Goal: Task Accomplishment & Management: Manage account settings

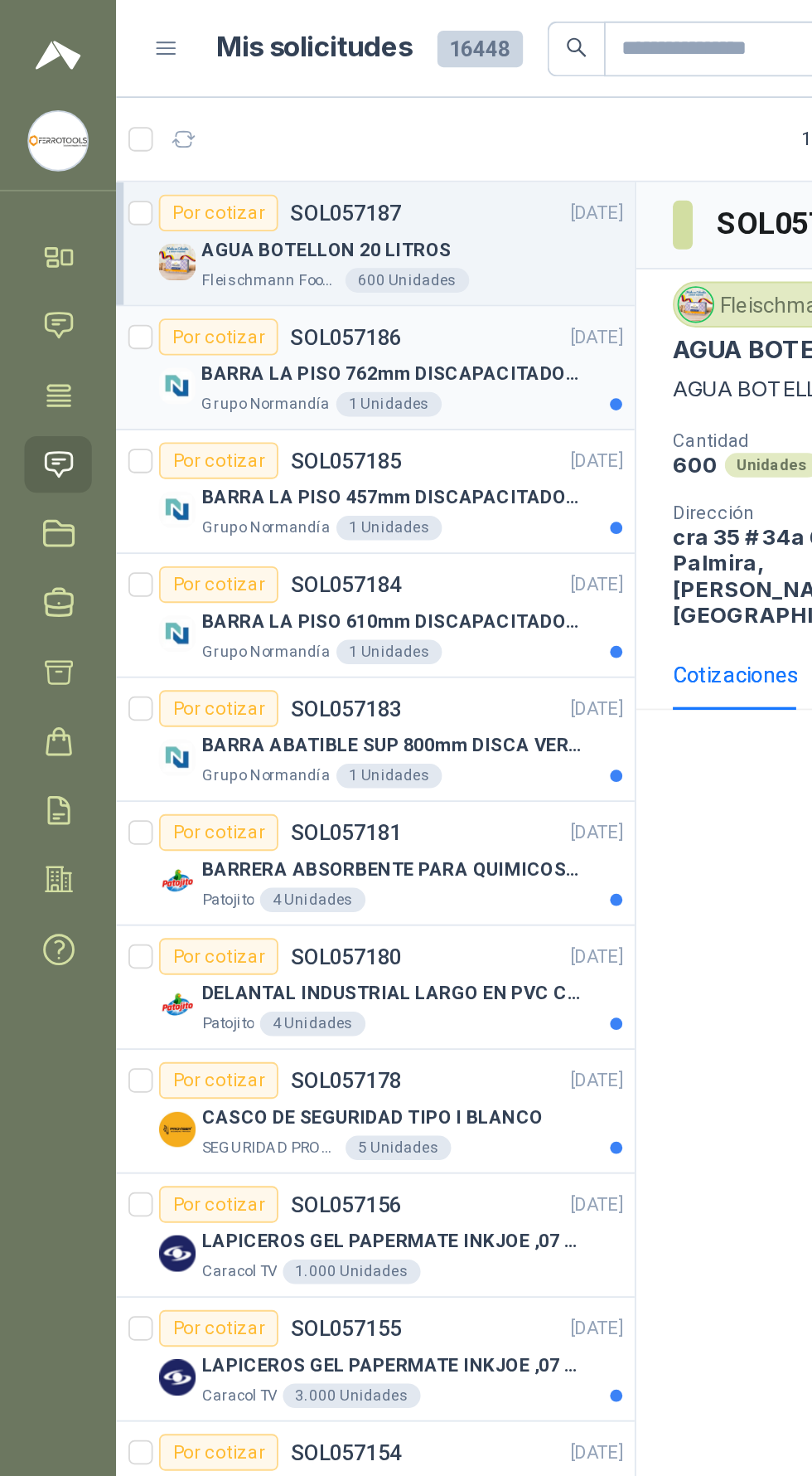
click at [273, 214] on div "Grupo Normandía 1 Unidades" at bounding box center [223, 219] width 228 height 14
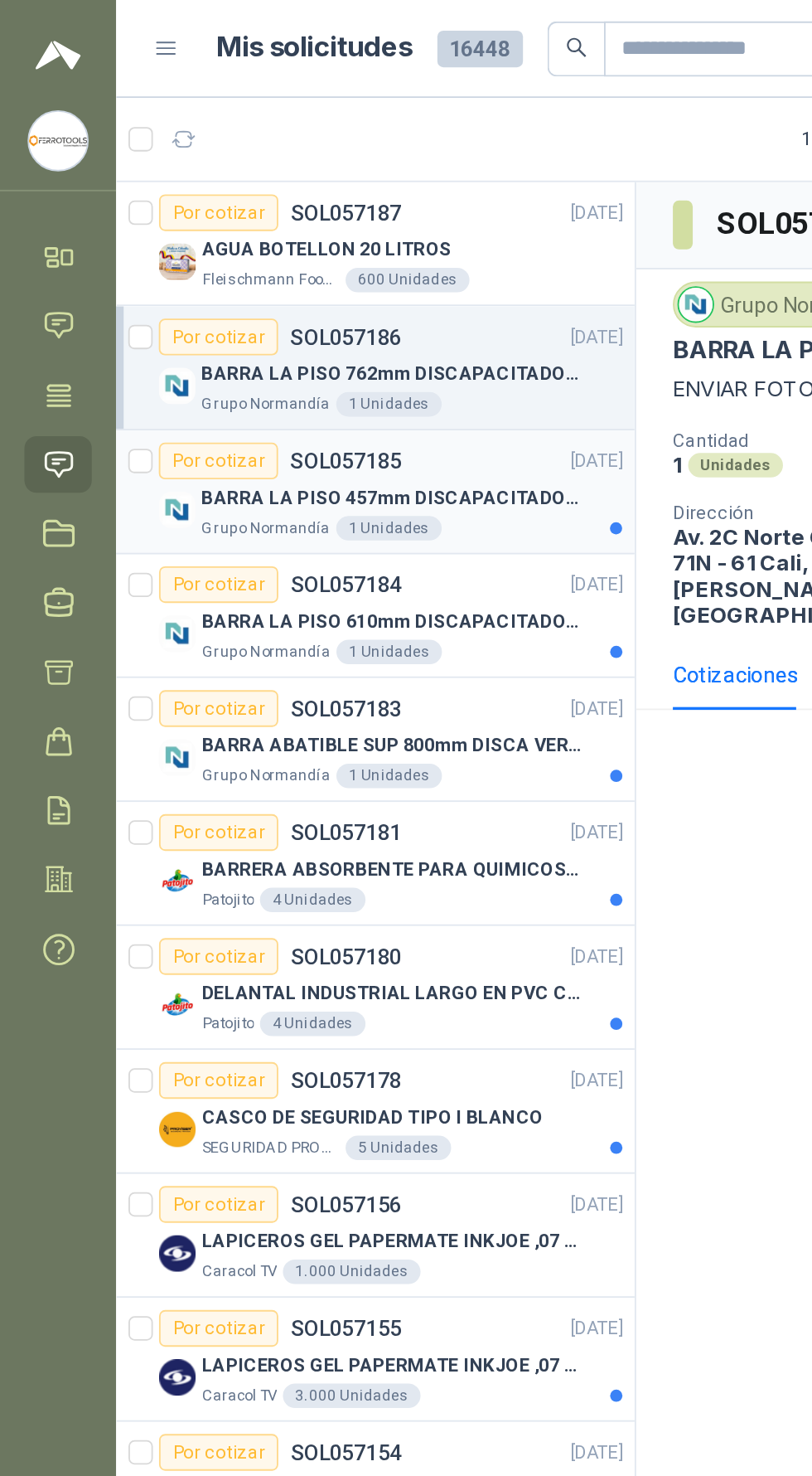
click at [288, 286] on div "Grupo Normandía 1 Unidades" at bounding box center [223, 286] width 228 height 14
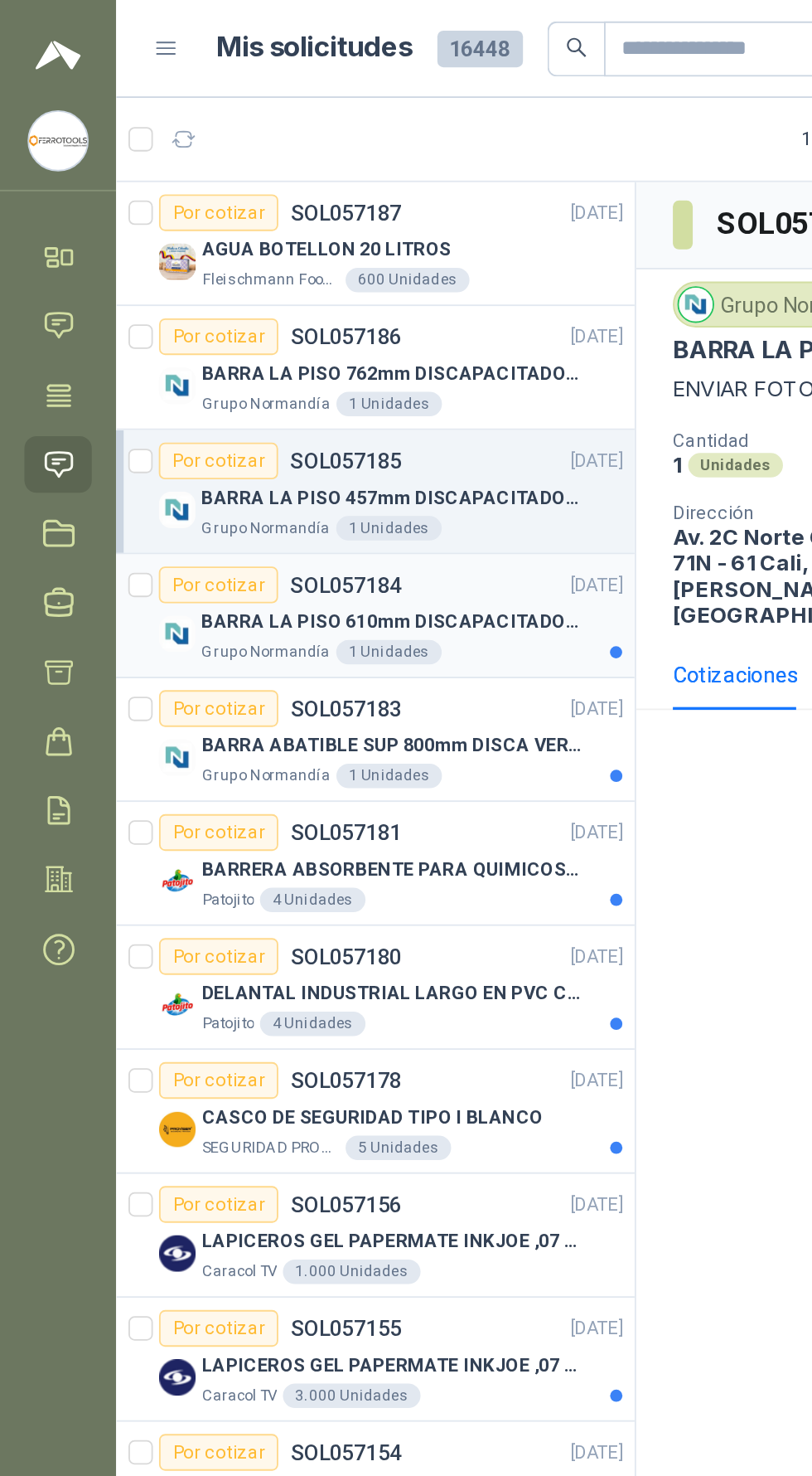
click at [279, 340] on p "BARRA LA PISO 610mm DISCAPACITADOS SOCO" at bounding box center [212, 337] width 206 height 16
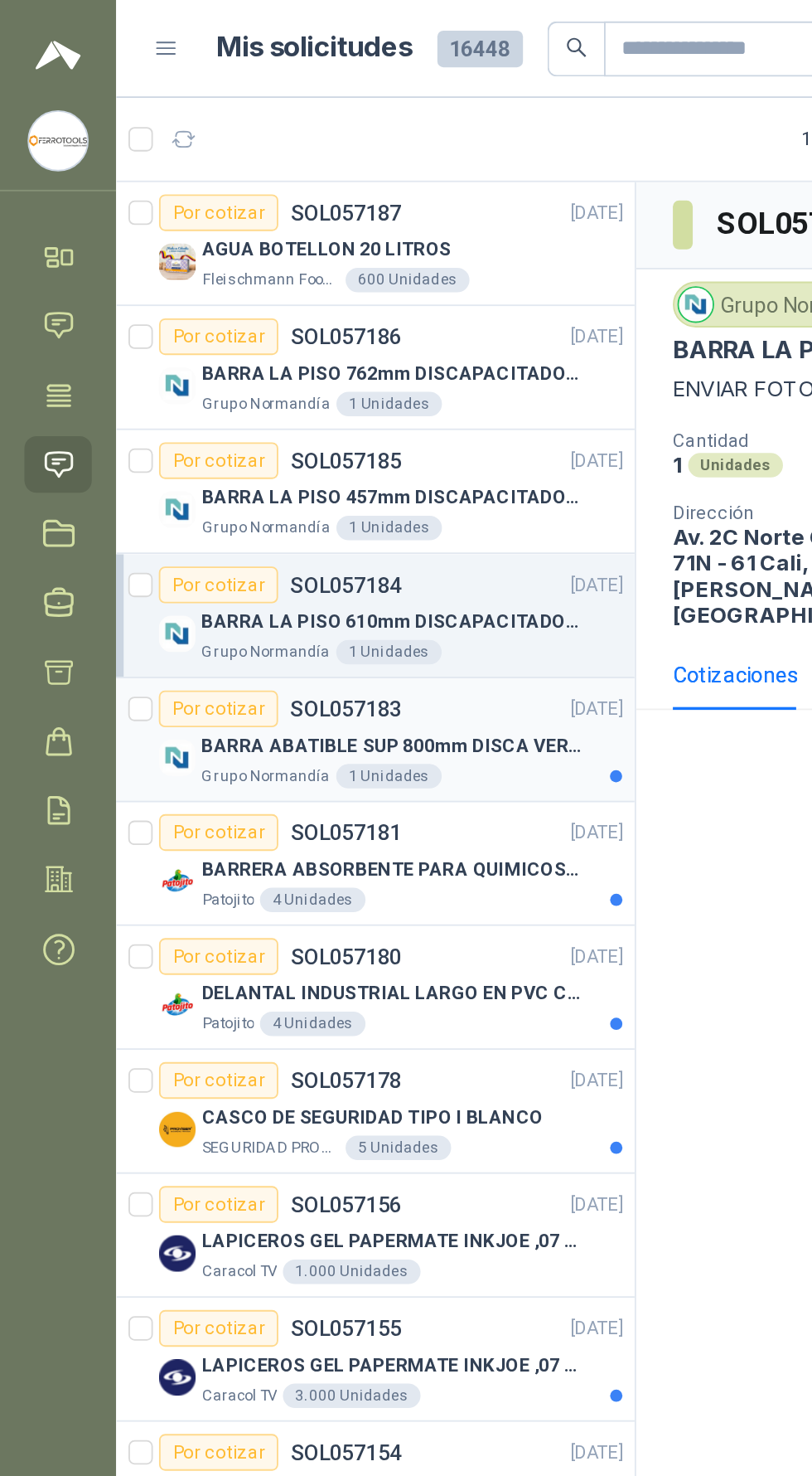
click at [276, 409] on p "BARRA ABATIBLE SUP 800mm DISCA VERT SOCO" at bounding box center [212, 404] width 206 height 16
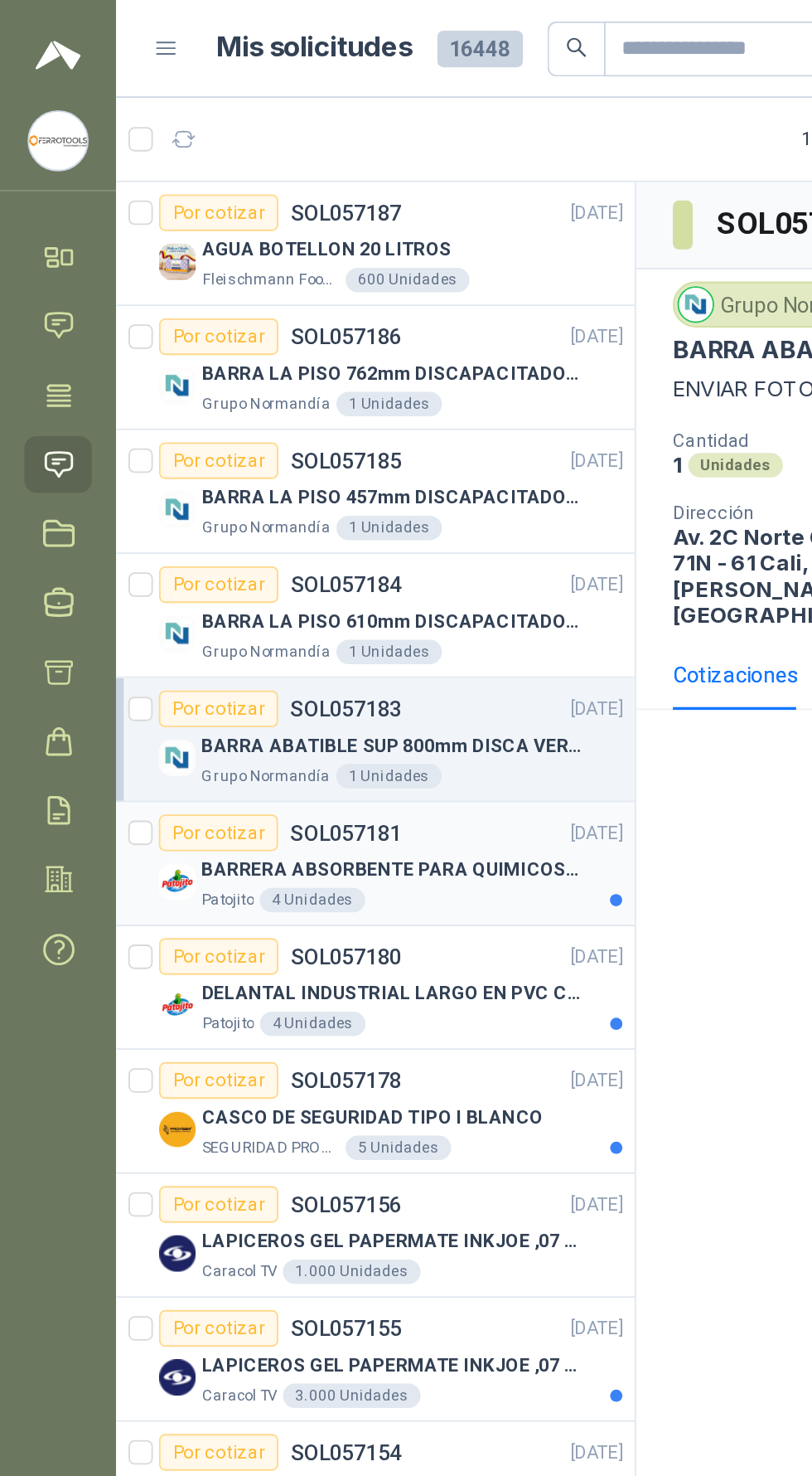
click at [287, 481] on div "Patojito 4 Unidades" at bounding box center [223, 488] width 228 height 14
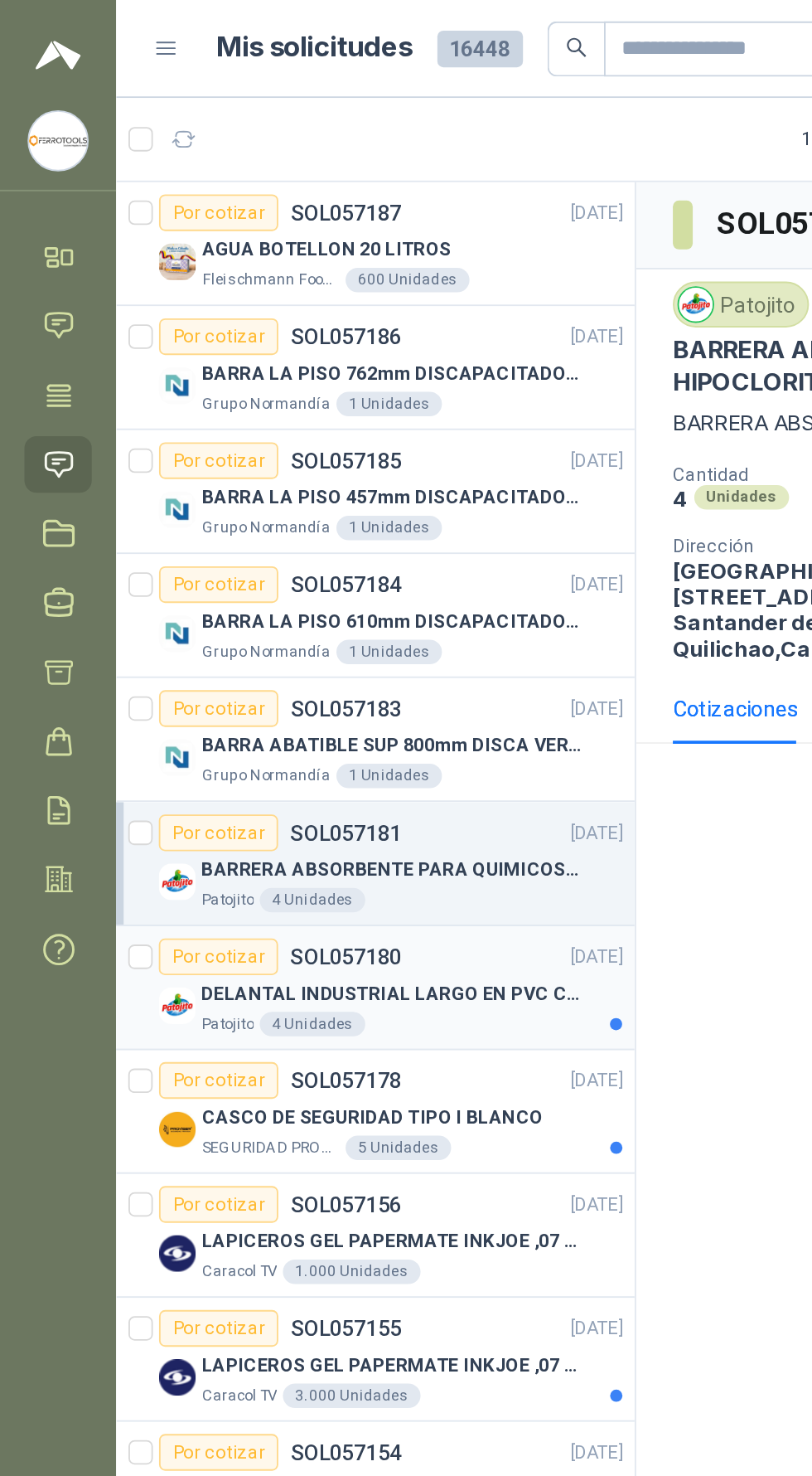
click at [265, 536] on p "DELANTAL INDUSTRIAL LARGO EN PVC COLOR AMARILLO" at bounding box center [212, 538] width 206 height 16
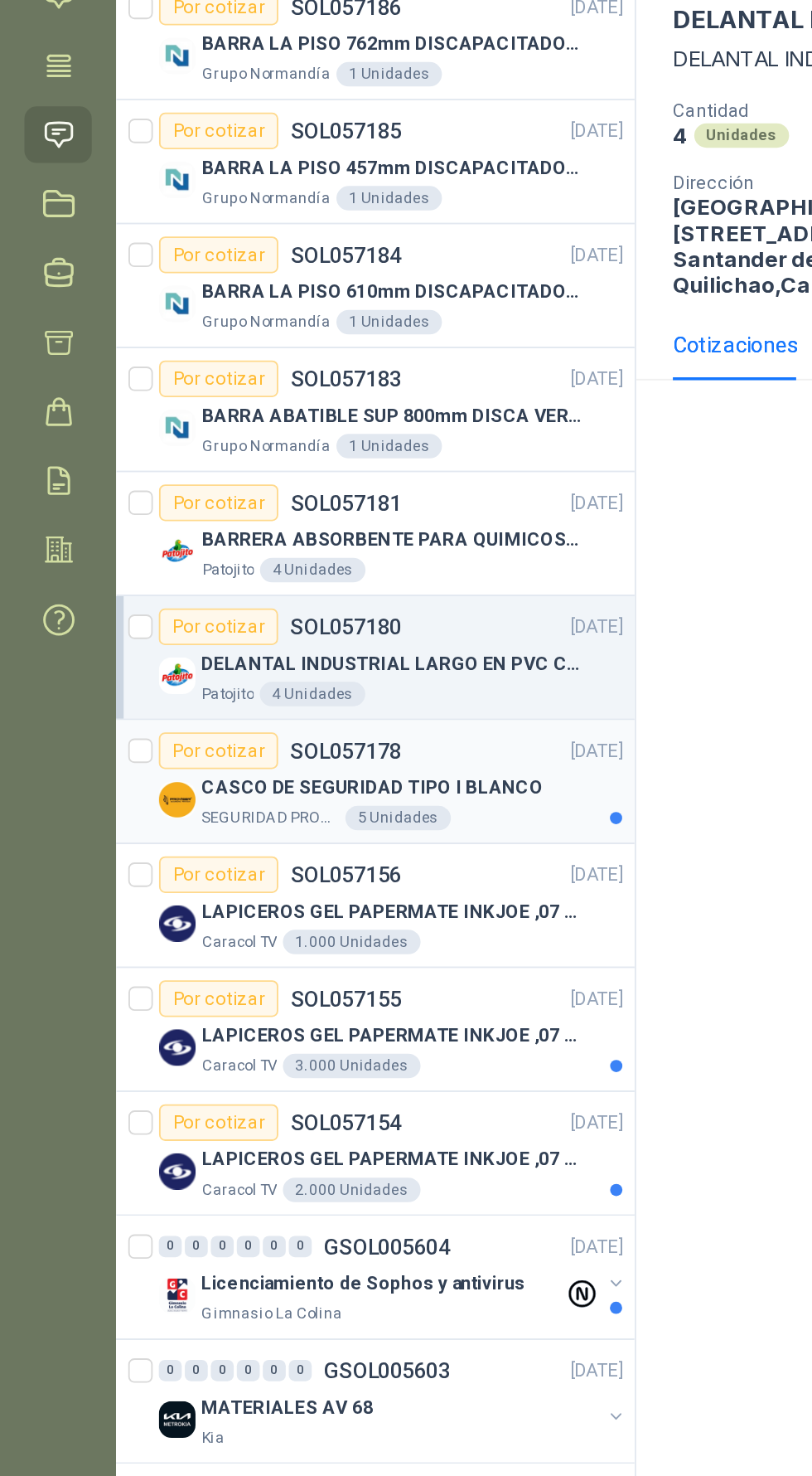
click at [276, 593] on div "Por cotizar SOL057178 [DATE]" at bounding box center [212, 585] width 251 height 20
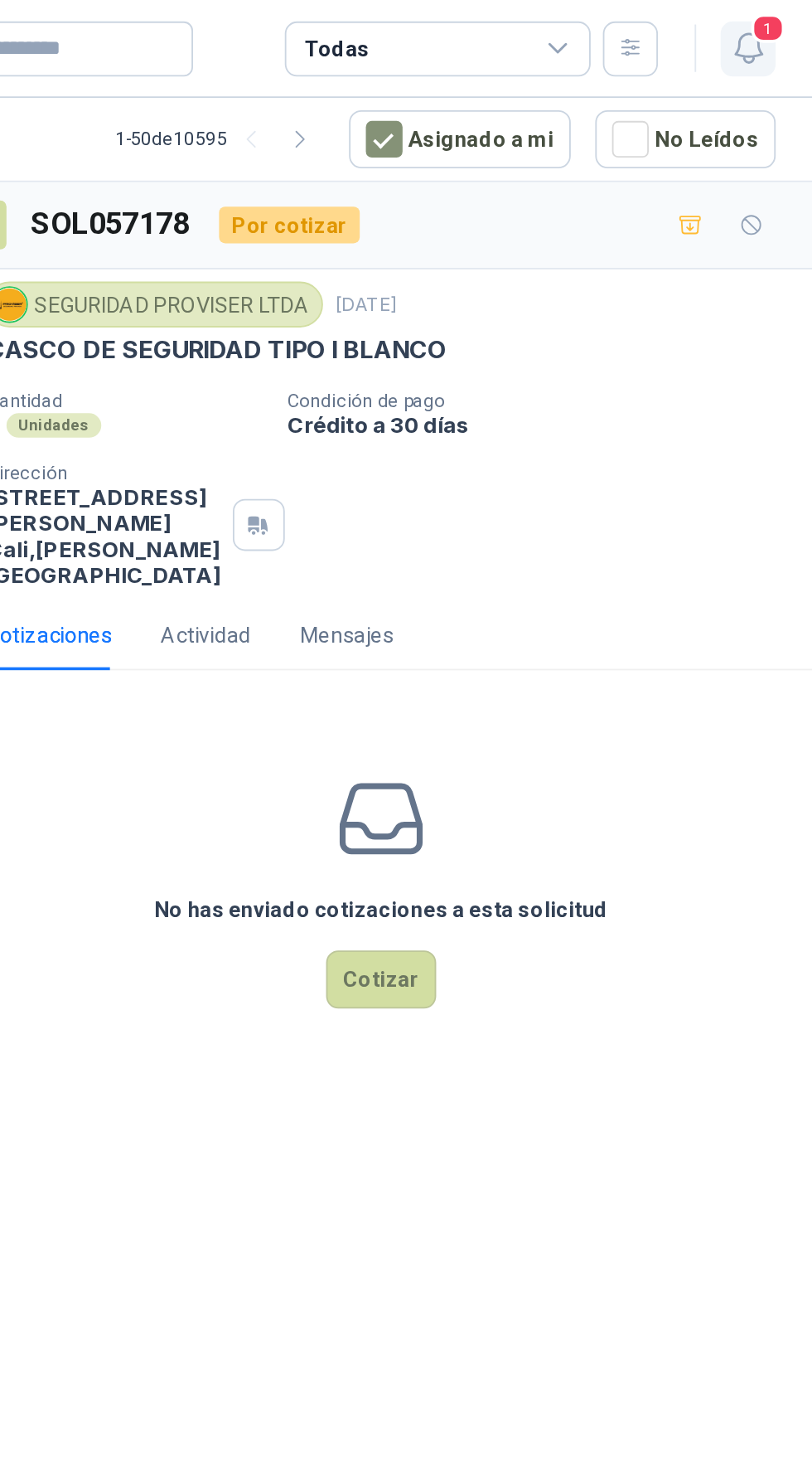
click at [785, 25] on icon "button" at bounding box center [778, 26] width 21 height 21
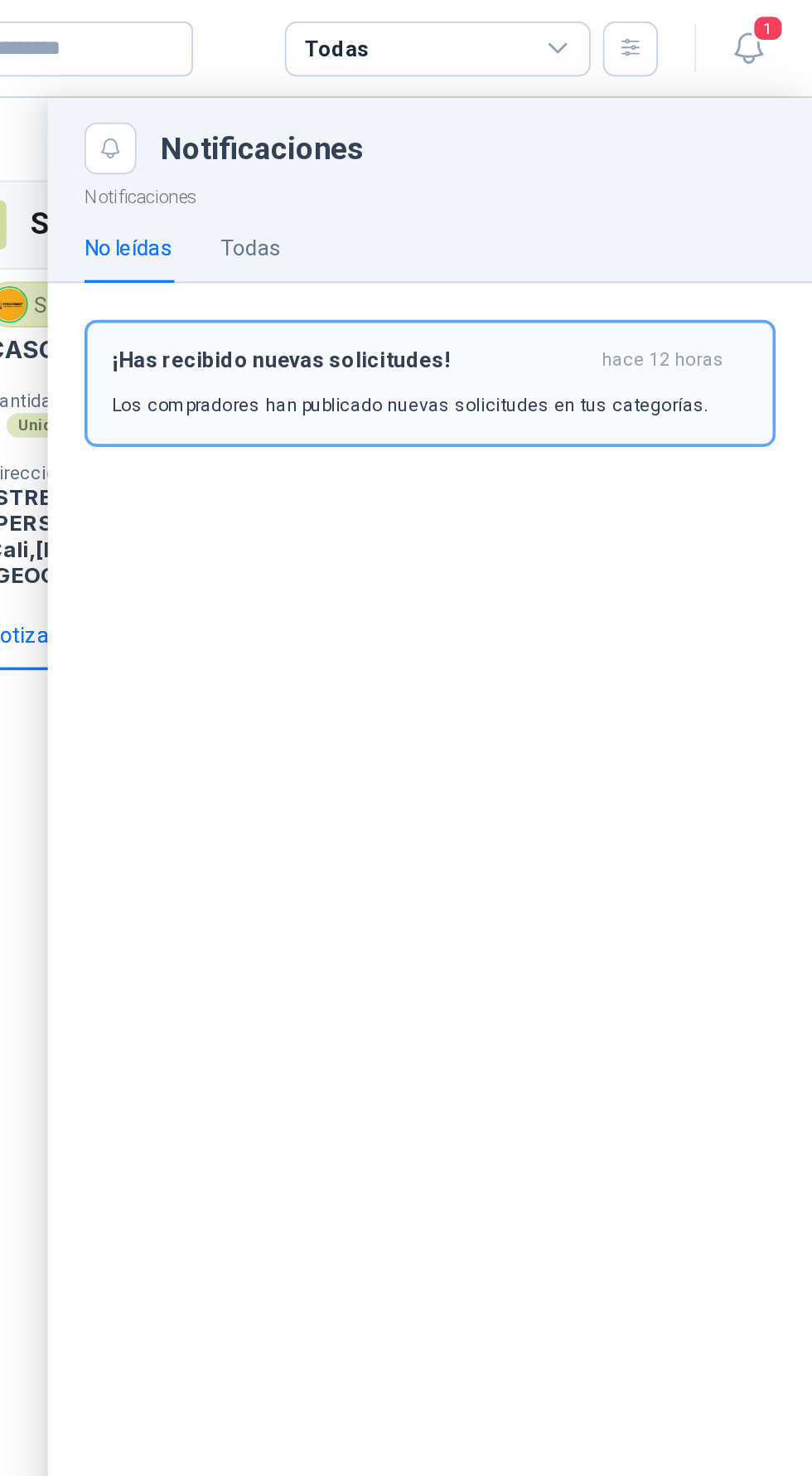
click at [606, 207] on div "¡Has recibido nuevas solicitudes! hace 12 horas Los compradores han publicado n…" at bounding box center [605, 208] width 345 height 39
